Goal: Transaction & Acquisition: Subscribe to service/newsletter

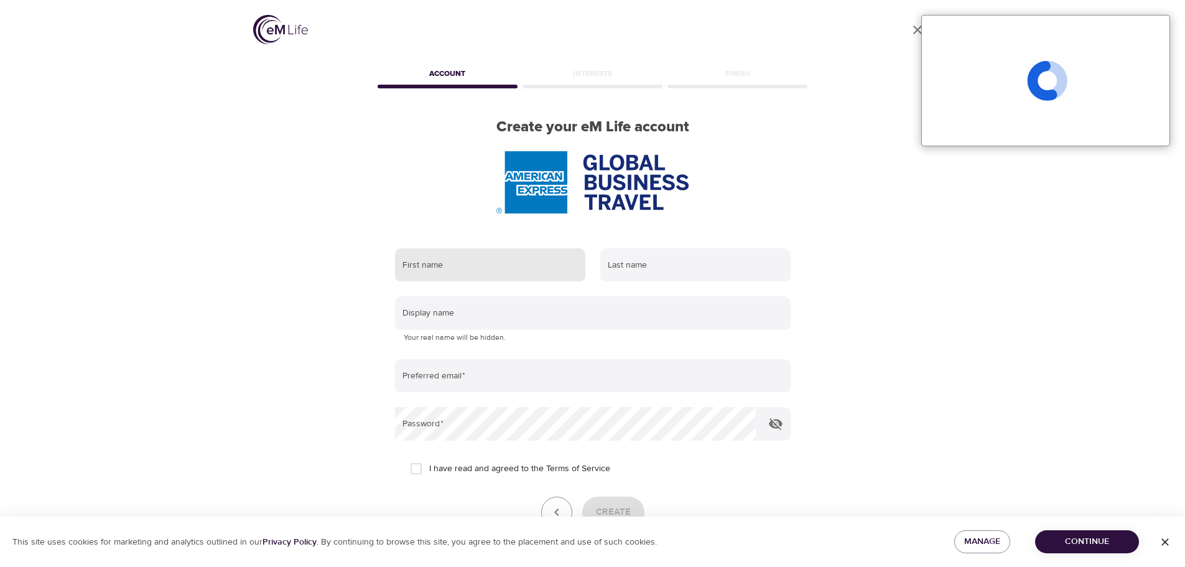
click at [427, 259] on input "text" at bounding box center [490, 265] width 190 height 34
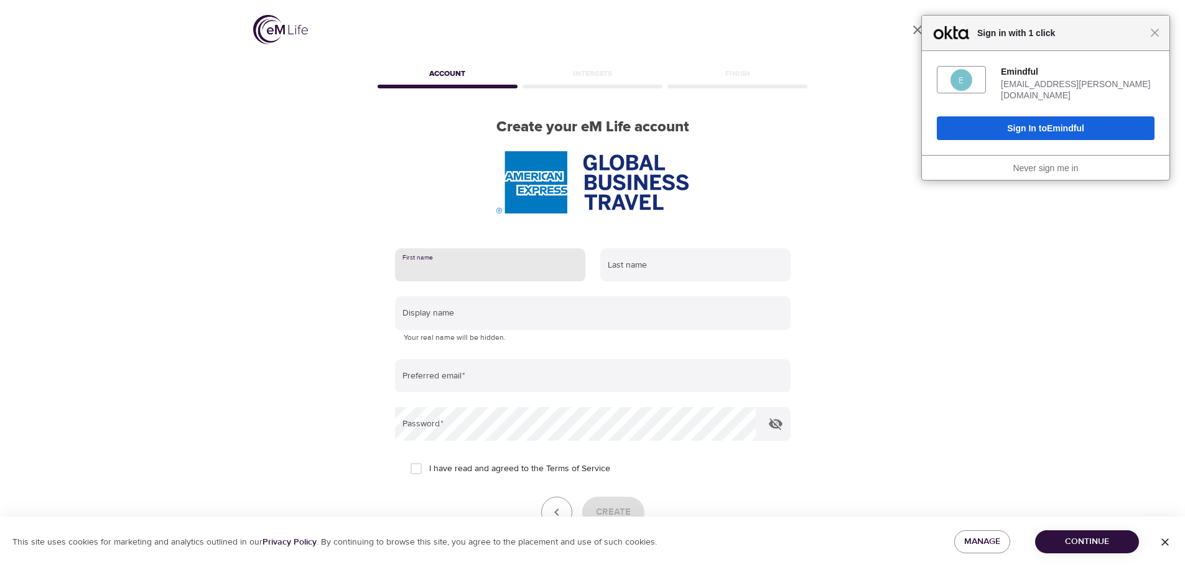
click at [468, 263] on input "text" at bounding box center [490, 265] width 190 height 34
type input "Adante"
click at [649, 271] on input "text" at bounding box center [695, 265] width 190 height 34
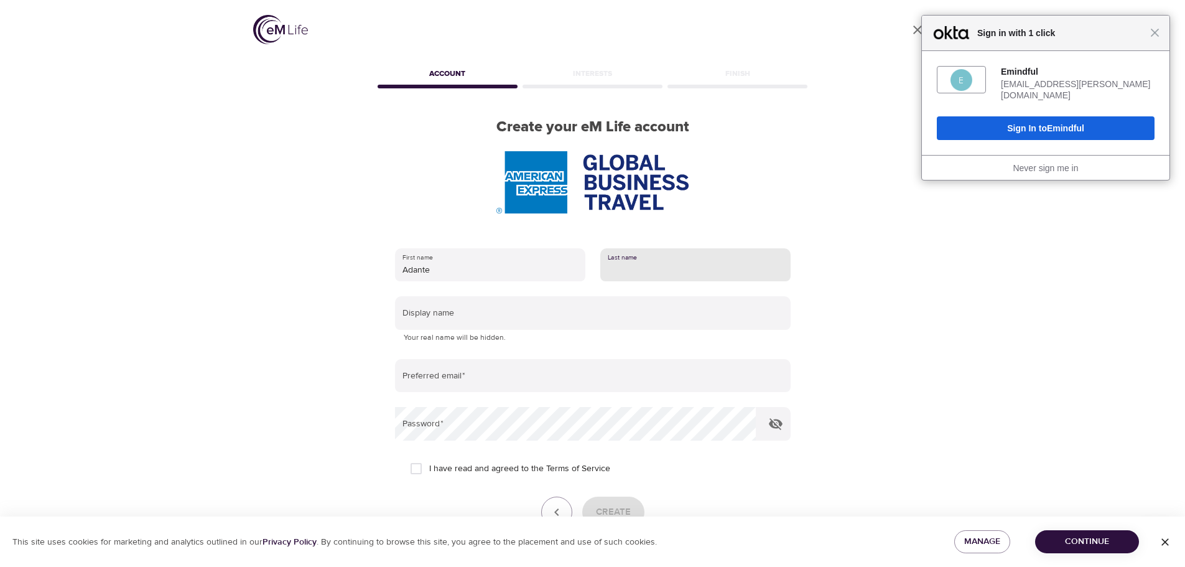
type input "[PERSON_NAME]"
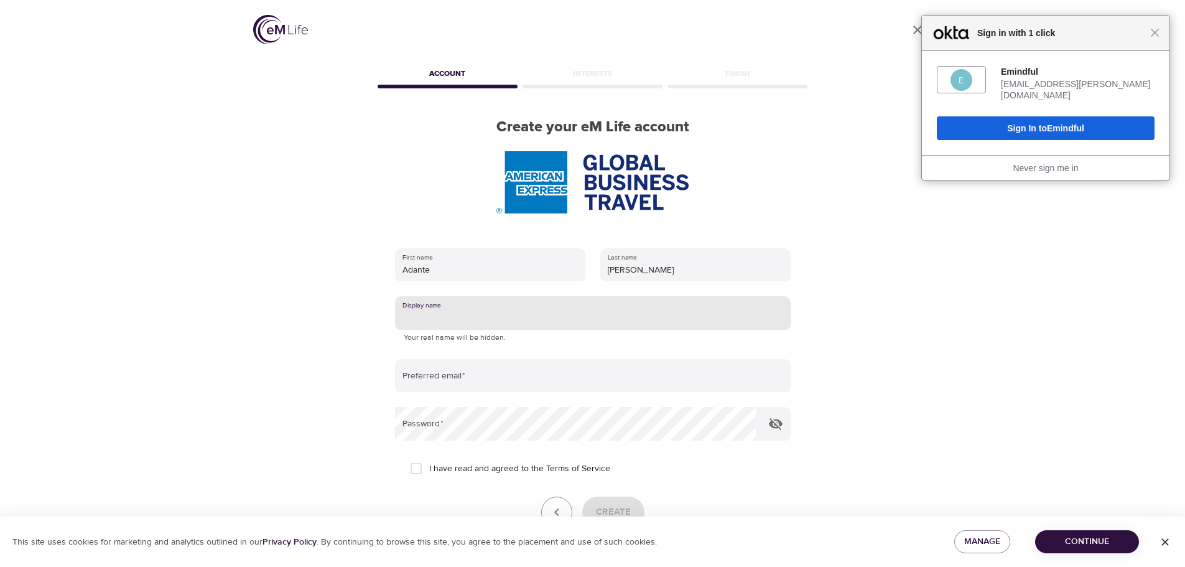
click at [611, 315] on input "text" at bounding box center [593, 313] width 396 height 34
type input "Adante"
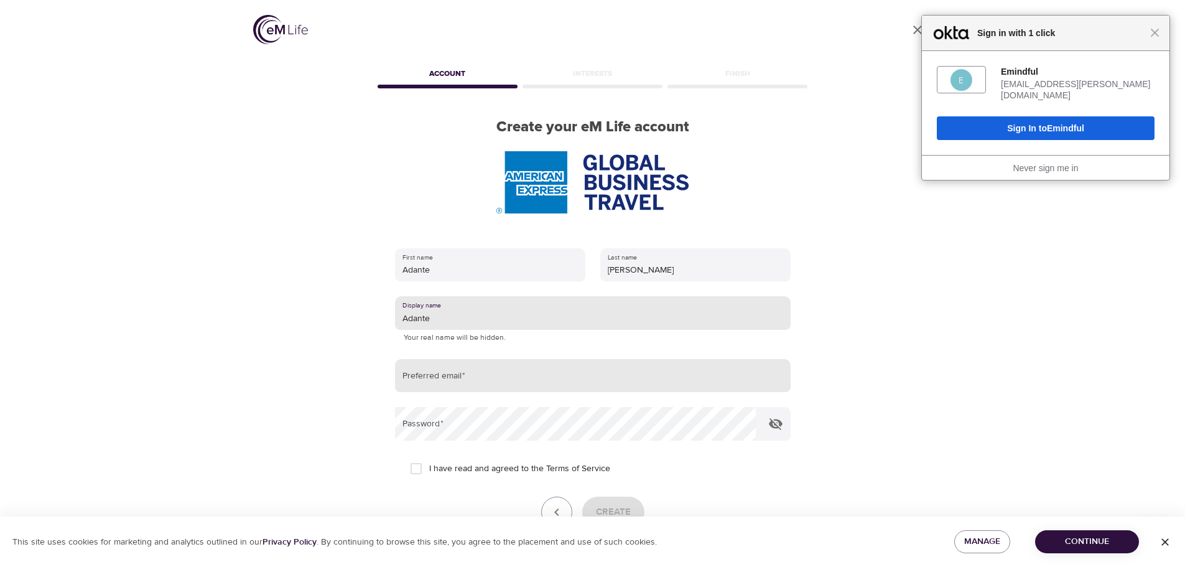
click at [477, 368] on input "email" at bounding box center [593, 376] width 396 height 34
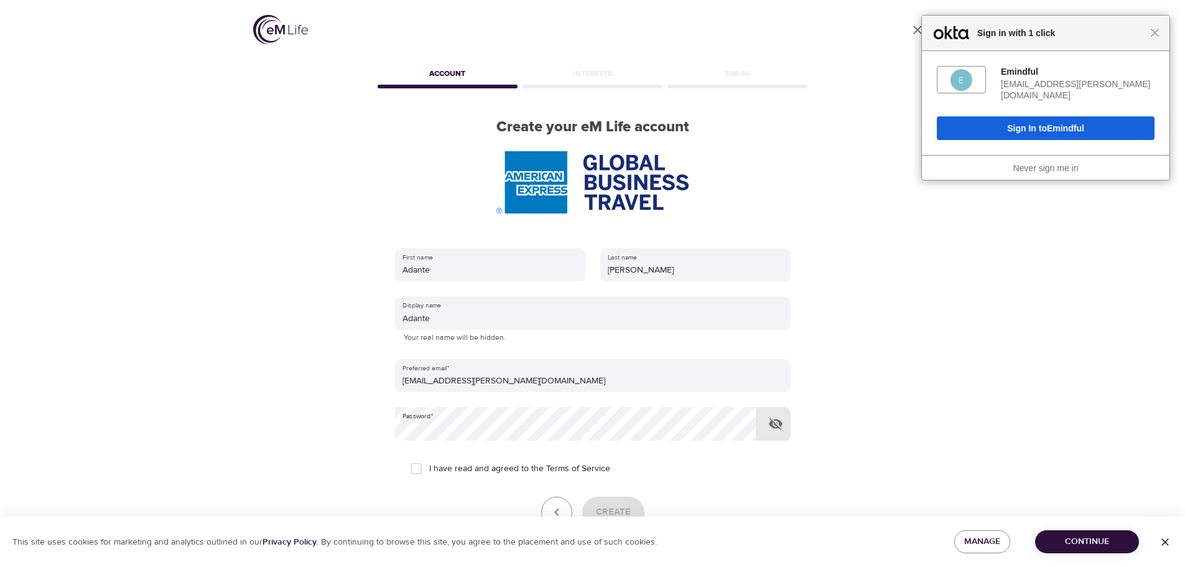
type input "[EMAIL_ADDRESS][PERSON_NAME][DOMAIN_NAME]"
click at [414, 466] on input "I have read and agreed to the Terms of Service" at bounding box center [416, 468] width 26 height 26
checkbox input "true"
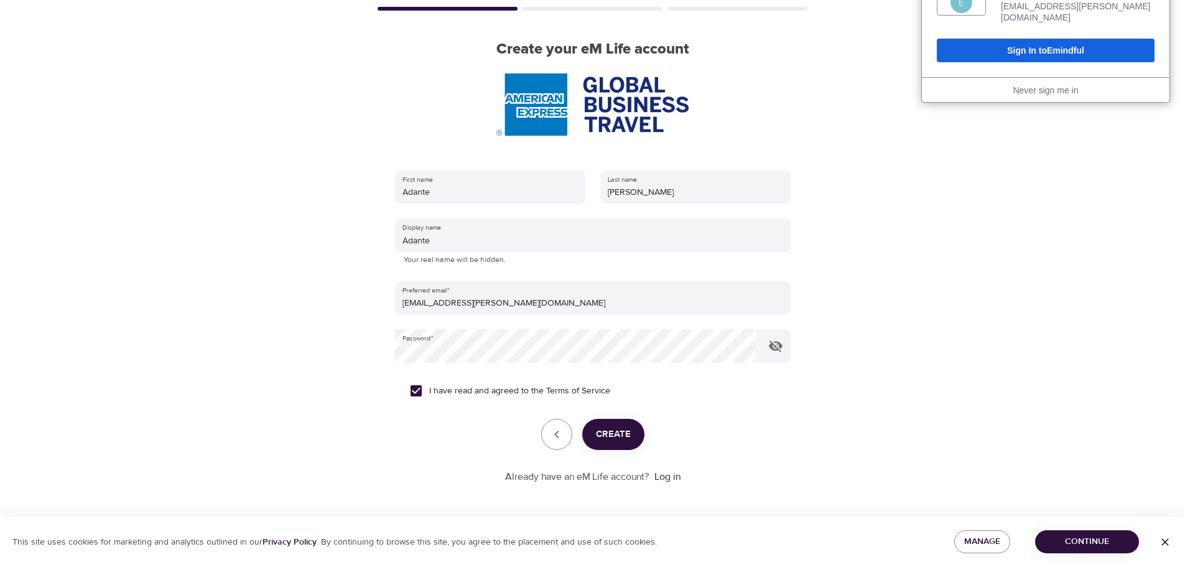
scroll to position [79, 0]
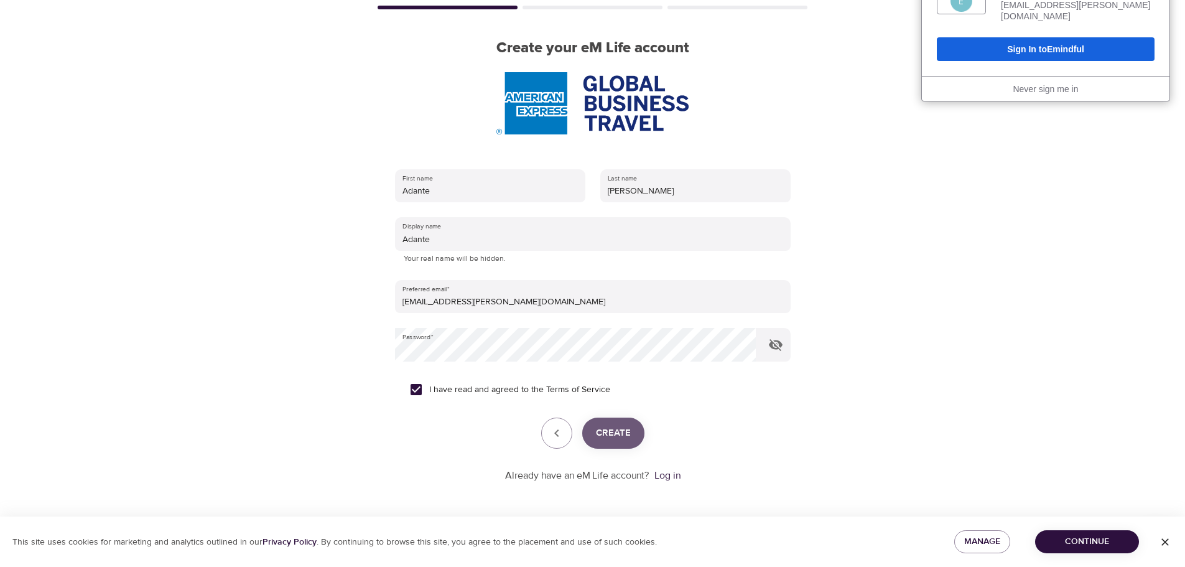
click at [608, 435] on span "Create" at bounding box center [613, 433] width 35 height 16
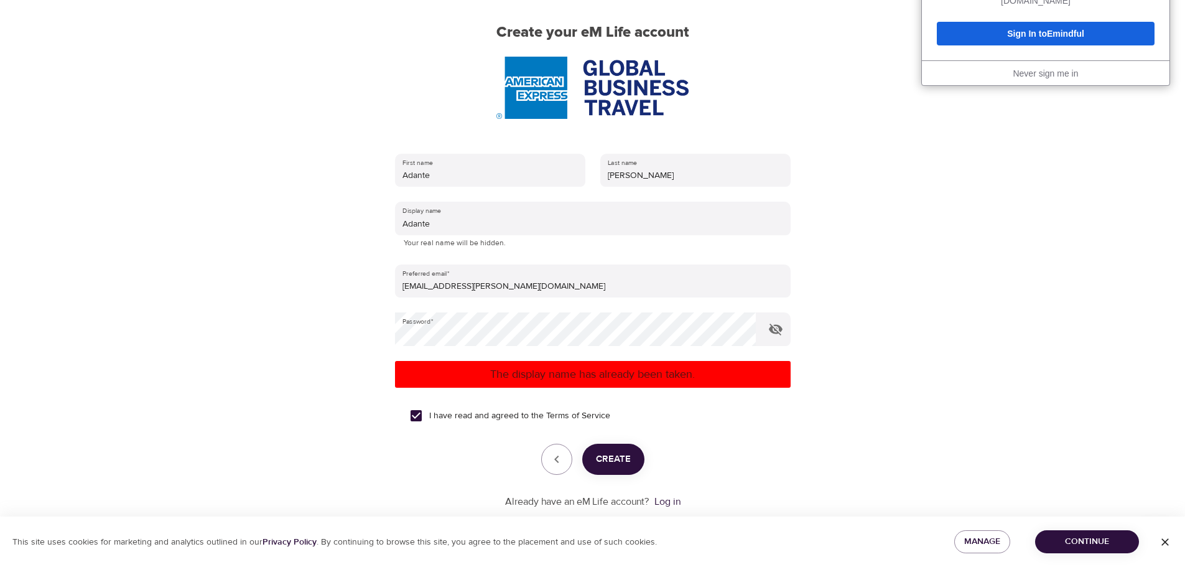
scroll to position [121, 0]
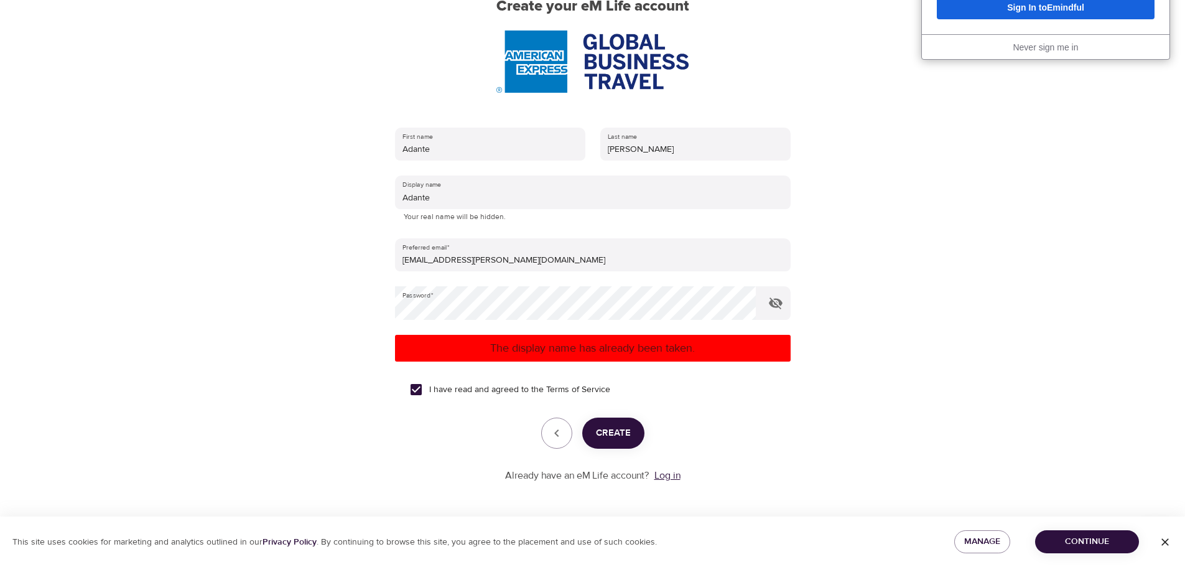
click at [665, 476] on link "Log in" at bounding box center [667, 475] width 26 height 12
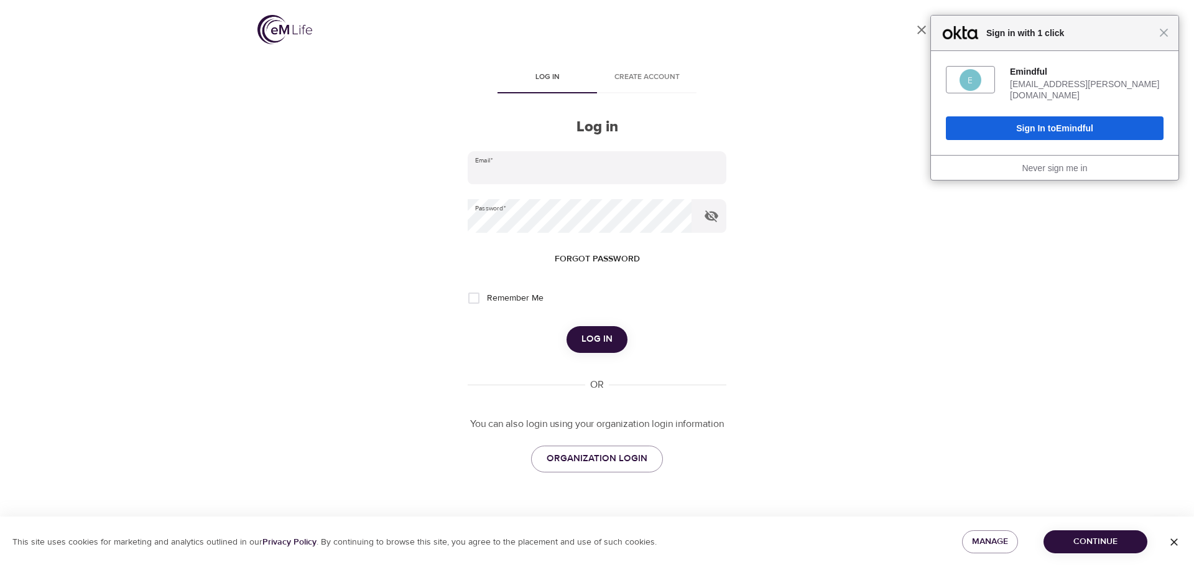
type input "[EMAIL_ADDRESS][PERSON_NAME][DOMAIN_NAME]"
click at [602, 333] on span "Log in" at bounding box center [596, 339] width 31 height 16
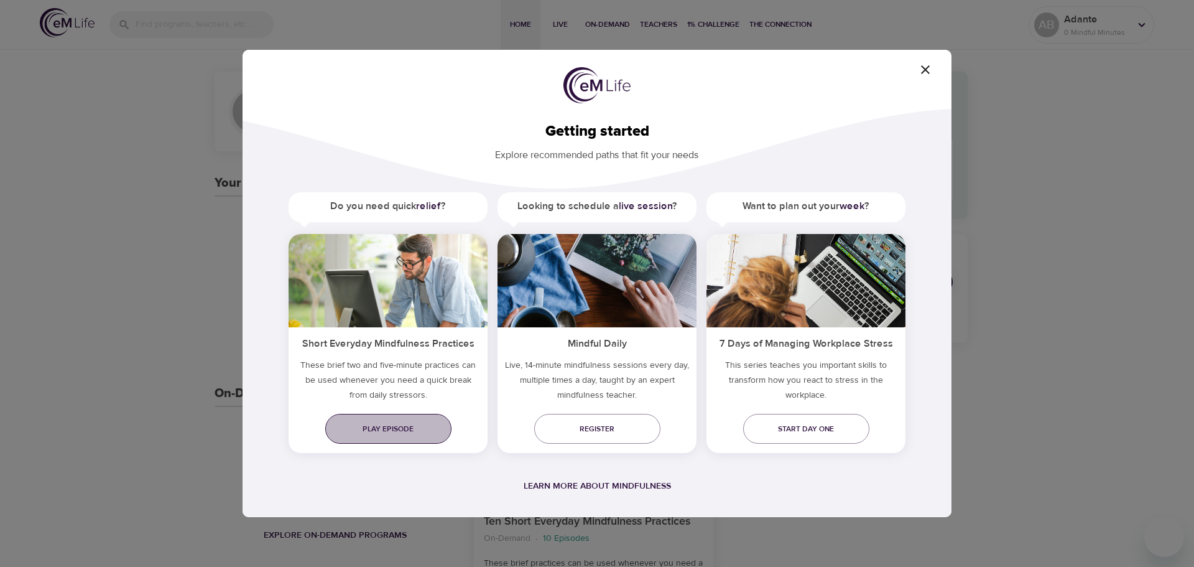
click at [379, 428] on span "Play episode" at bounding box center [388, 428] width 106 height 13
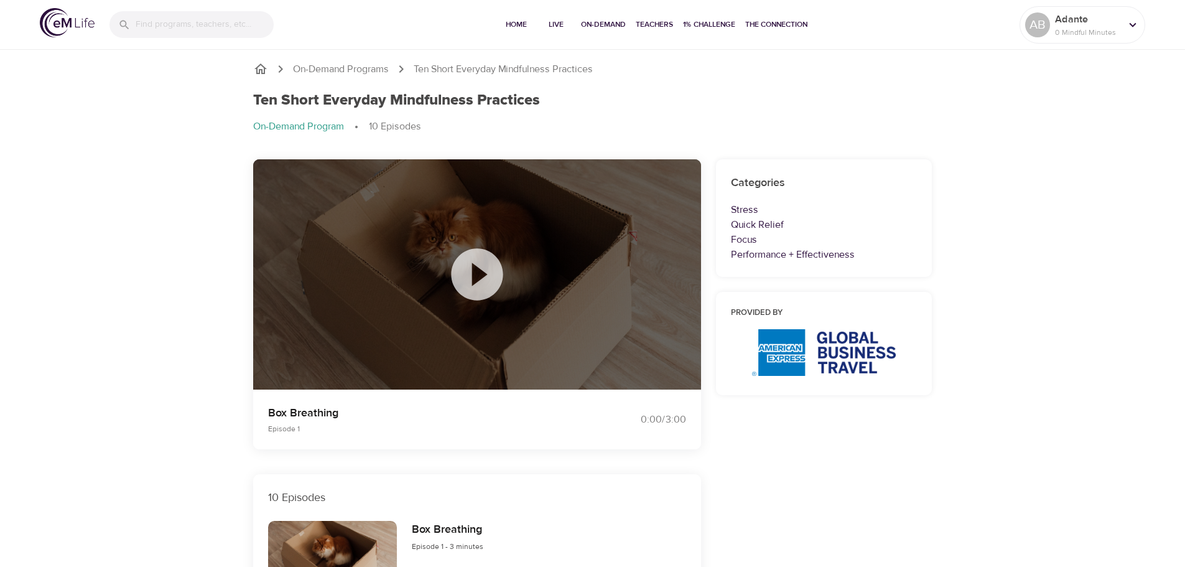
click at [479, 278] on icon at bounding box center [477, 274] width 62 height 62
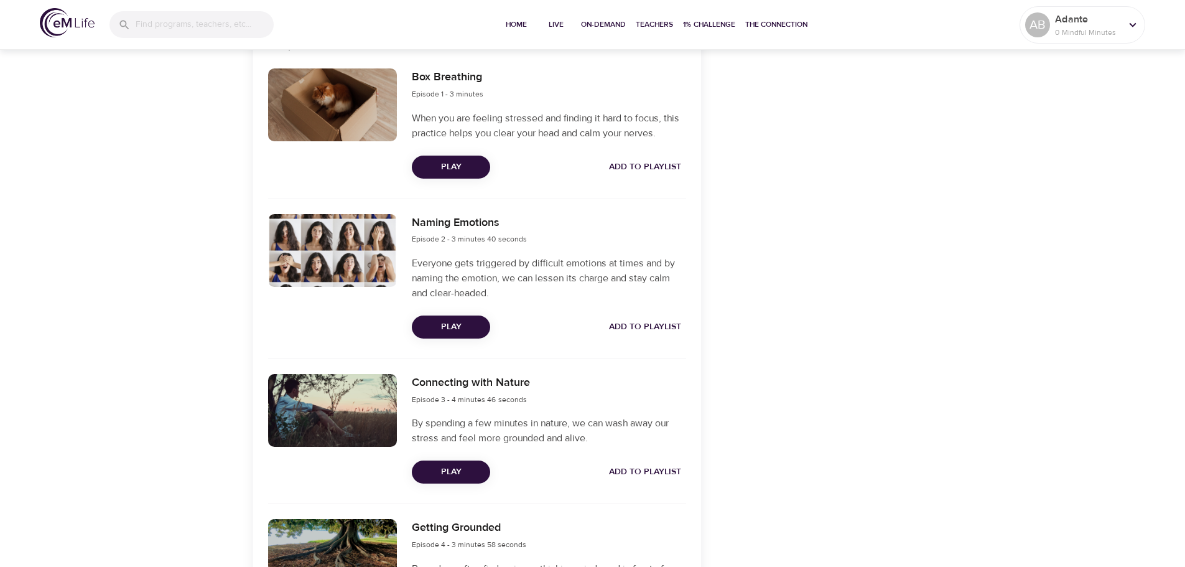
scroll to position [498, 0]
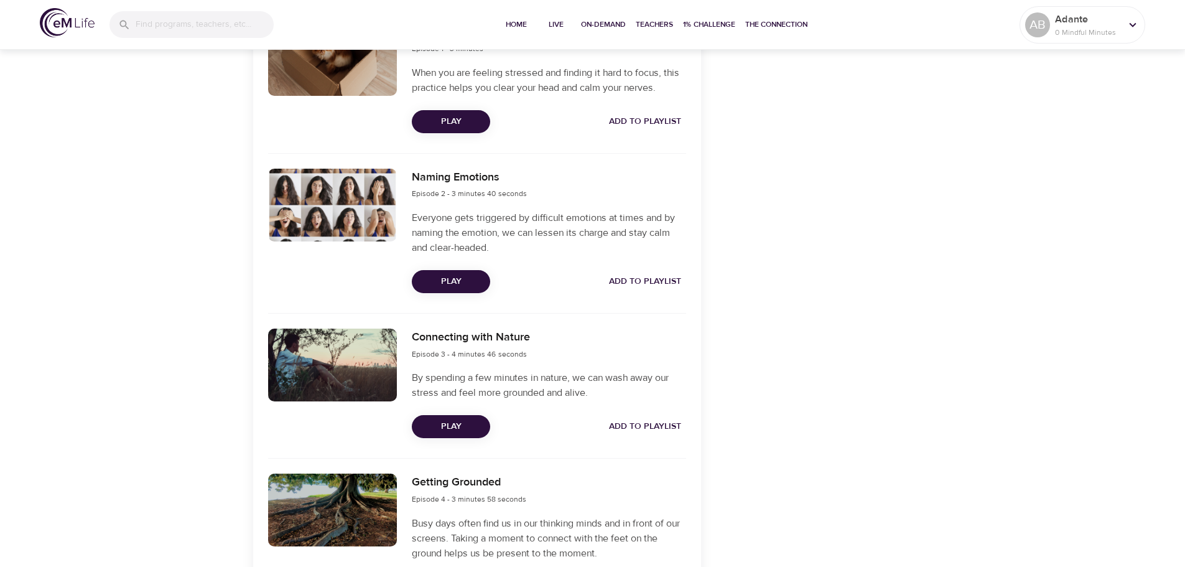
click at [447, 424] on span "Play" at bounding box center [451, 427] width 58 height 16
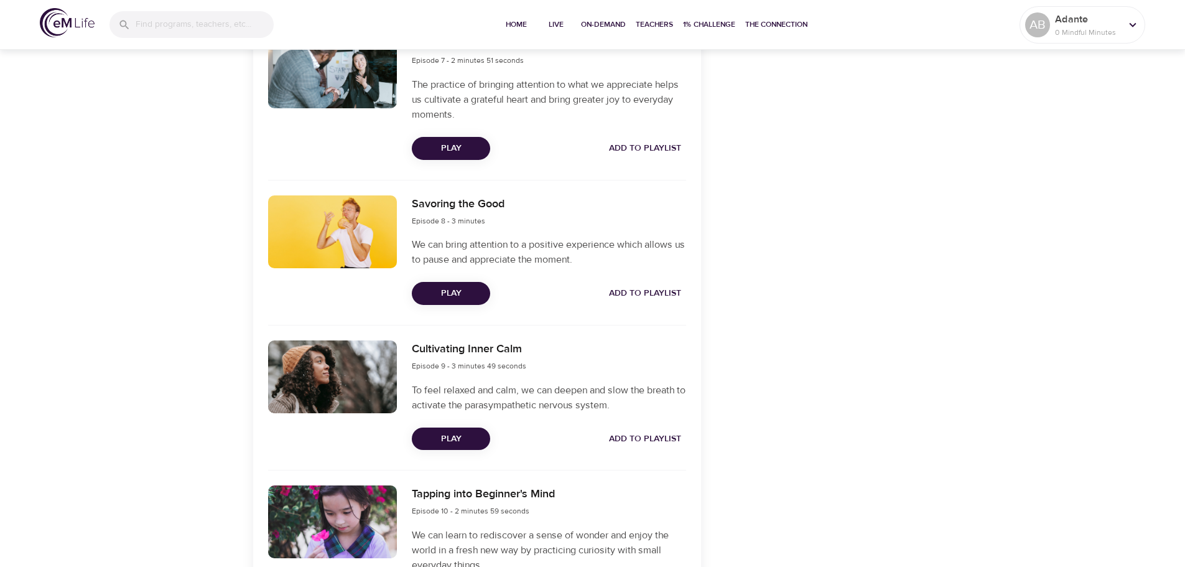
scroll to position [1426, 0]
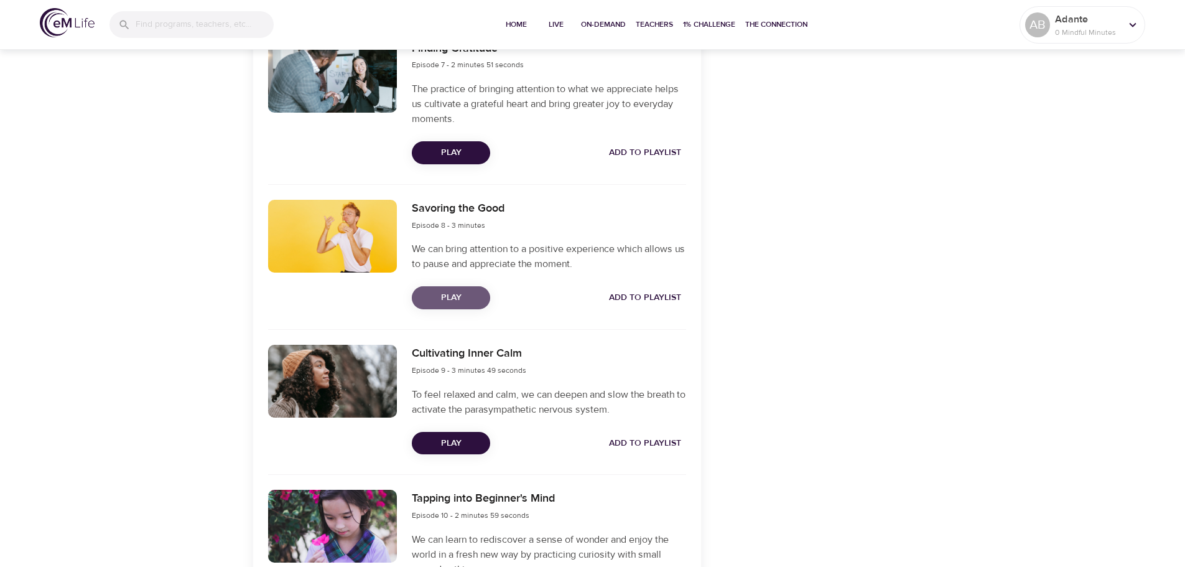
click at [464, 289] on button "Play" at bounding box center [451, 297] width 78 height 23
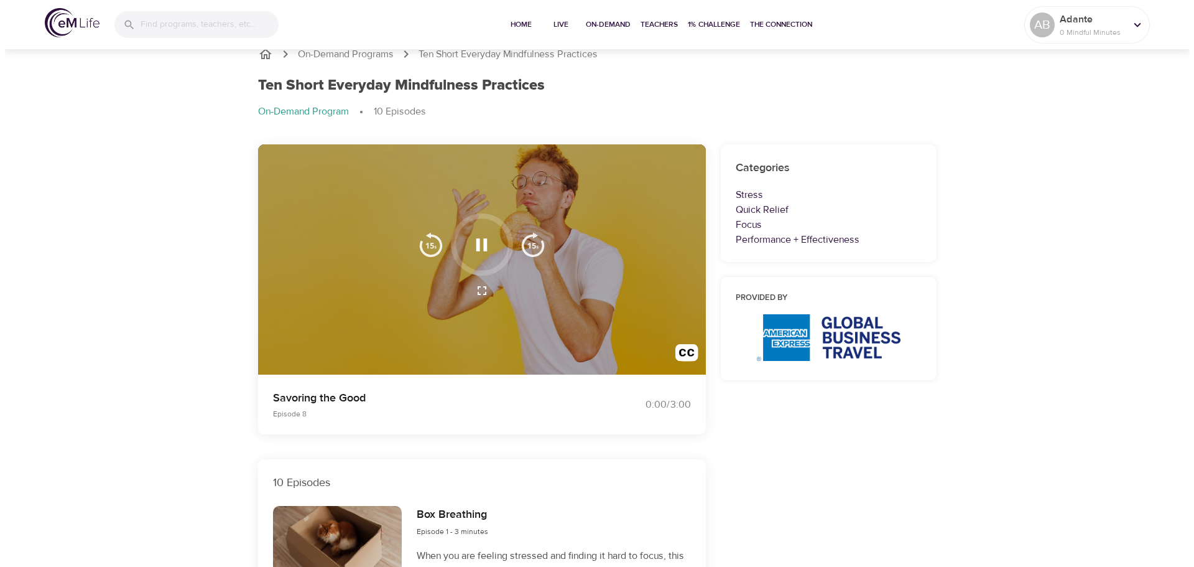
scroll to position [0, 0]
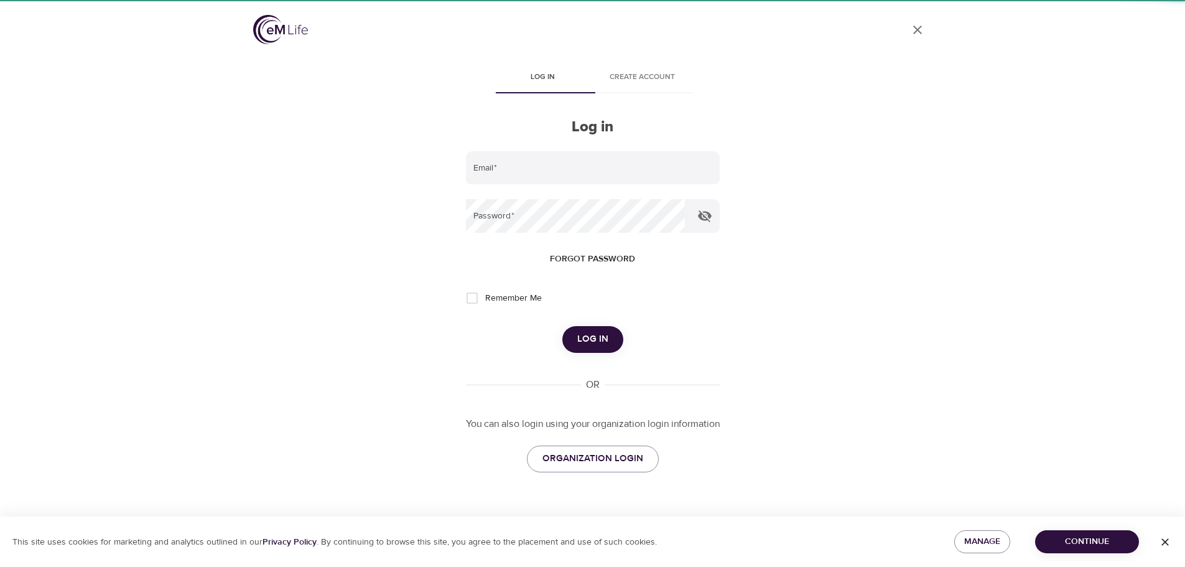
type input "[EMAIL_ADDRESS][PERSON_NAME][DOMAIN_NAME]"
